Goal: Check status: Check status

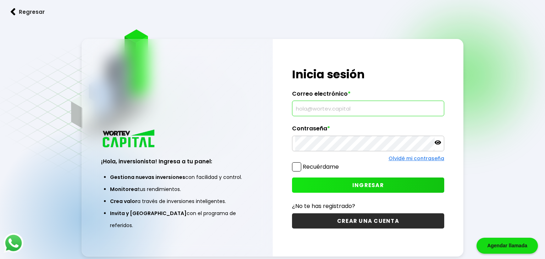
click at [371, 110] on input "text" at bounding box center [368, 108] width 146 height 15
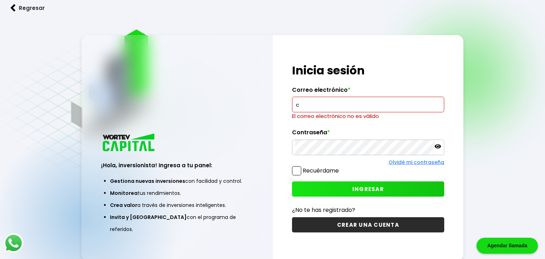
drag, startPoint x: 299, startPoint y: 105, endPoint x: 289, endPoint y: 105, distance: 9.2
click at [295, 105] on input "c" at bounding box center [368, 104] width 146 height 15
paste input "[EMAIL_ADDRESS][DOMAIN_NAME]"
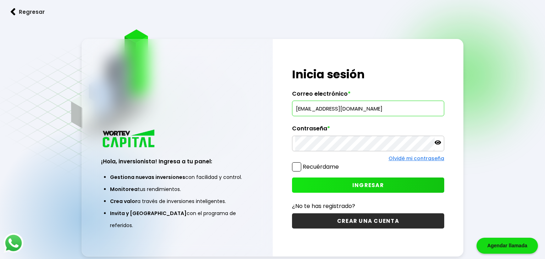
type input "[EMAIL_ADDRESS][DOMAIN_NAME]"
click at [438, 143] on icon at bounding box center [437, 142] width 6 height 4
click at [438, 143] on icon at bounding box center [437, 142] width 6 height 5
click at [378, 187] on span "INGRESAR" at bounding box center [368, 185] width 32 height 7
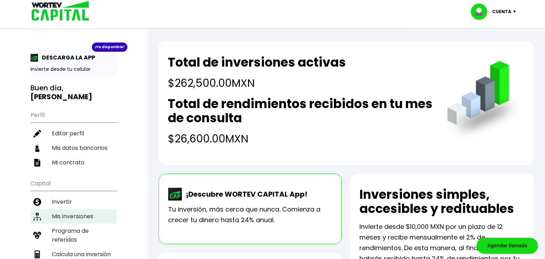
click at [70, 209] on li "Mis inversiones" at bounding box center [73, 216] width 86 height 15
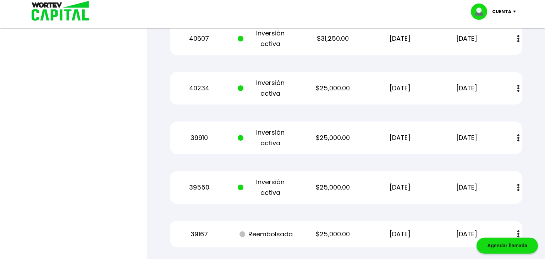
scroll to position [637, 0]
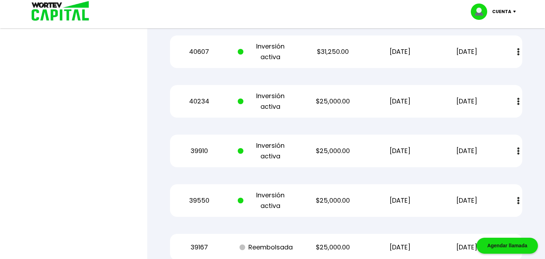
drag, startPoint x: 418, startPoint y: 202, endPoint x: 330, endPoint y: 202, distance: 87.6
click at [330, 202] on div "39550 Inversión activa $25,000.00 [DATE] [DATE] Estado de cuenta" at bounding box center [346, 200] width 352 height 33
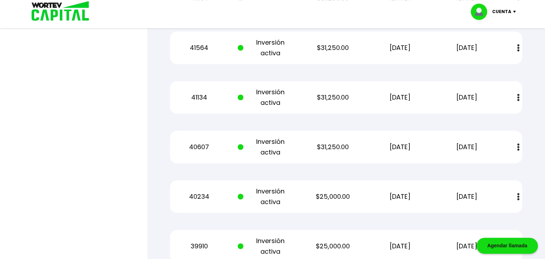
scroll to position [543, 0]
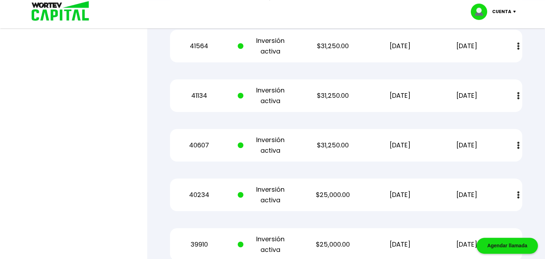
click at [512, 9] on div "Cuenta" at bounding box center [496, 12] width 50 height 16
click at [489, 46] on li "Cerrar sesión" at bounding box center [494, 47] width 57 height 15
